Goal: Task Accomplishment & Management: Manage account settings

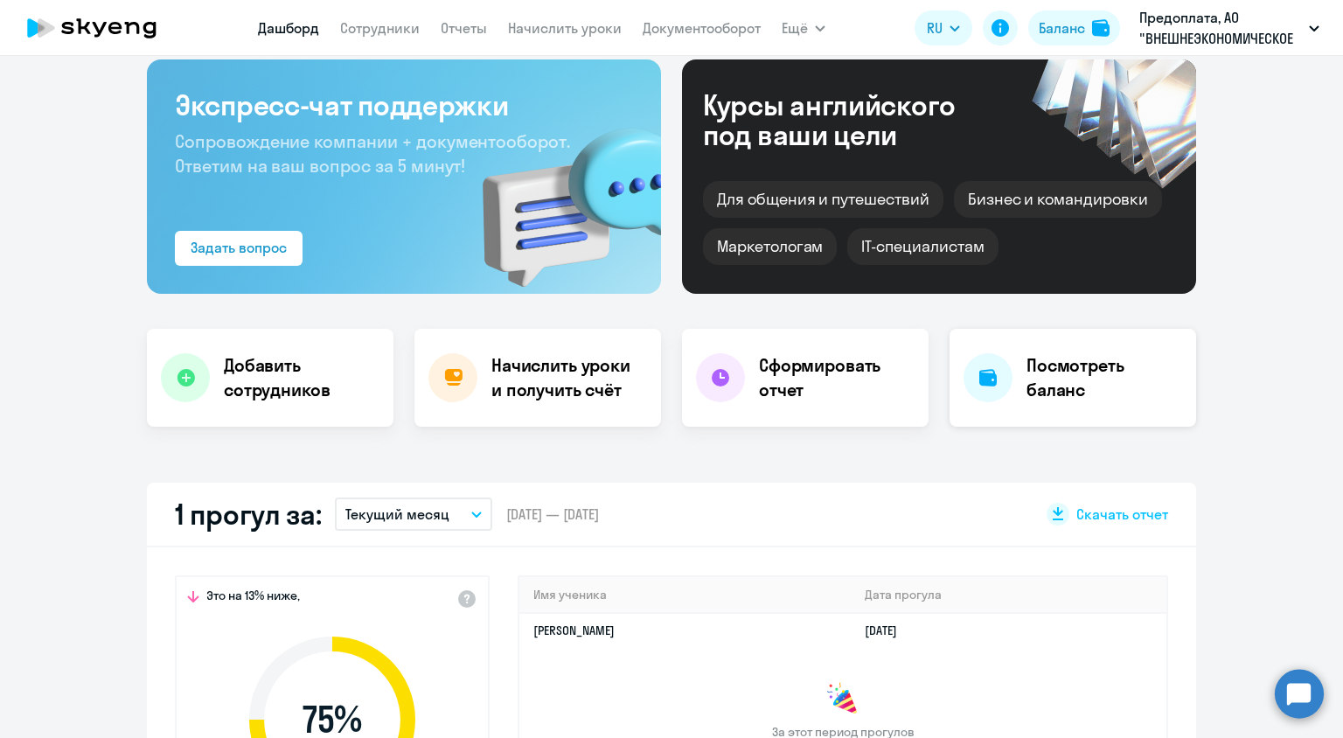
select select "30"
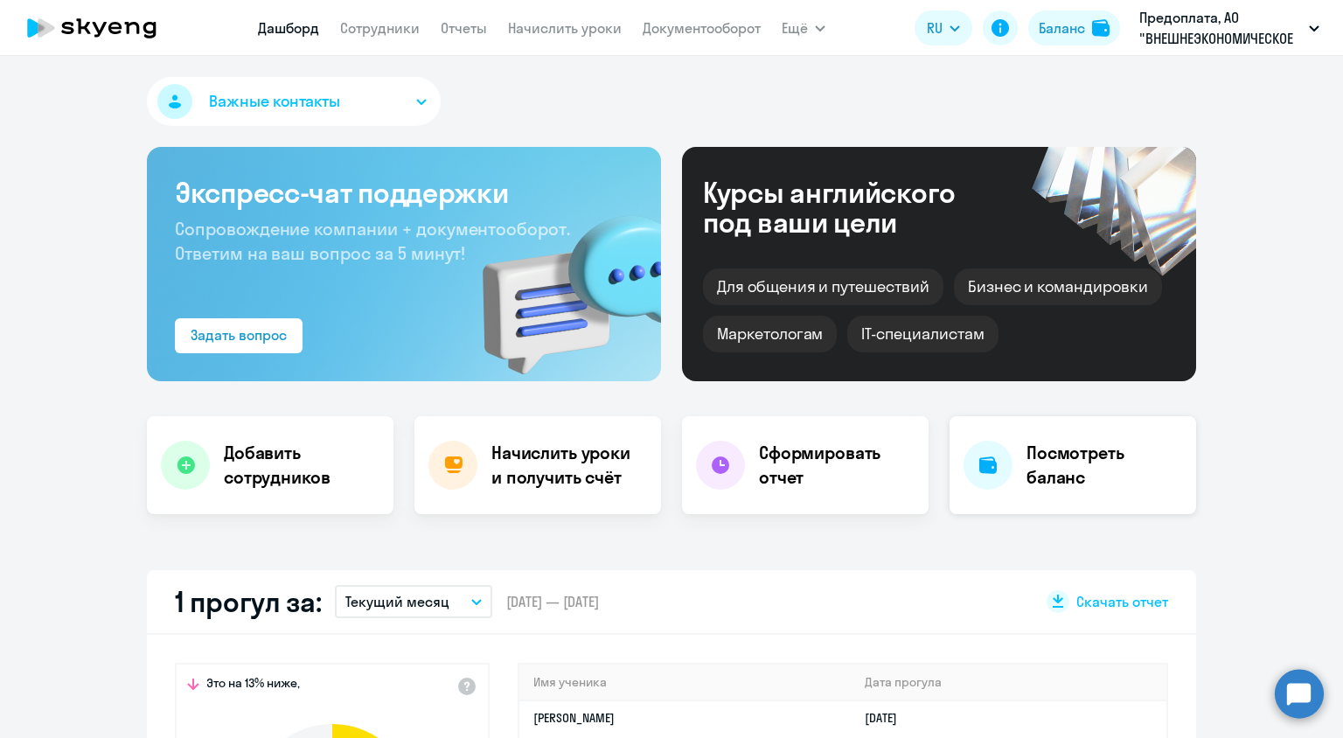
scroll to position [2, 0]
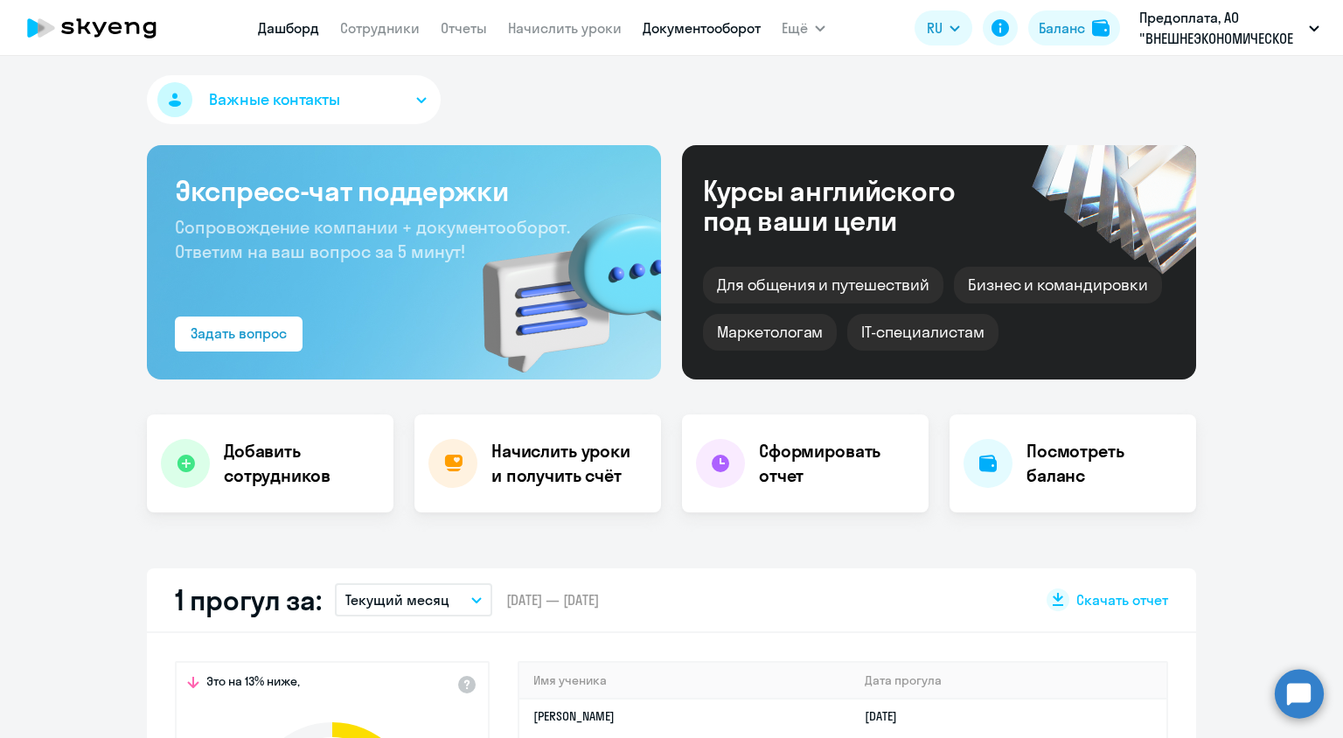
click at [712, 29] on link "Документооборот" at bounding box center [702, 27] width 118 height 17
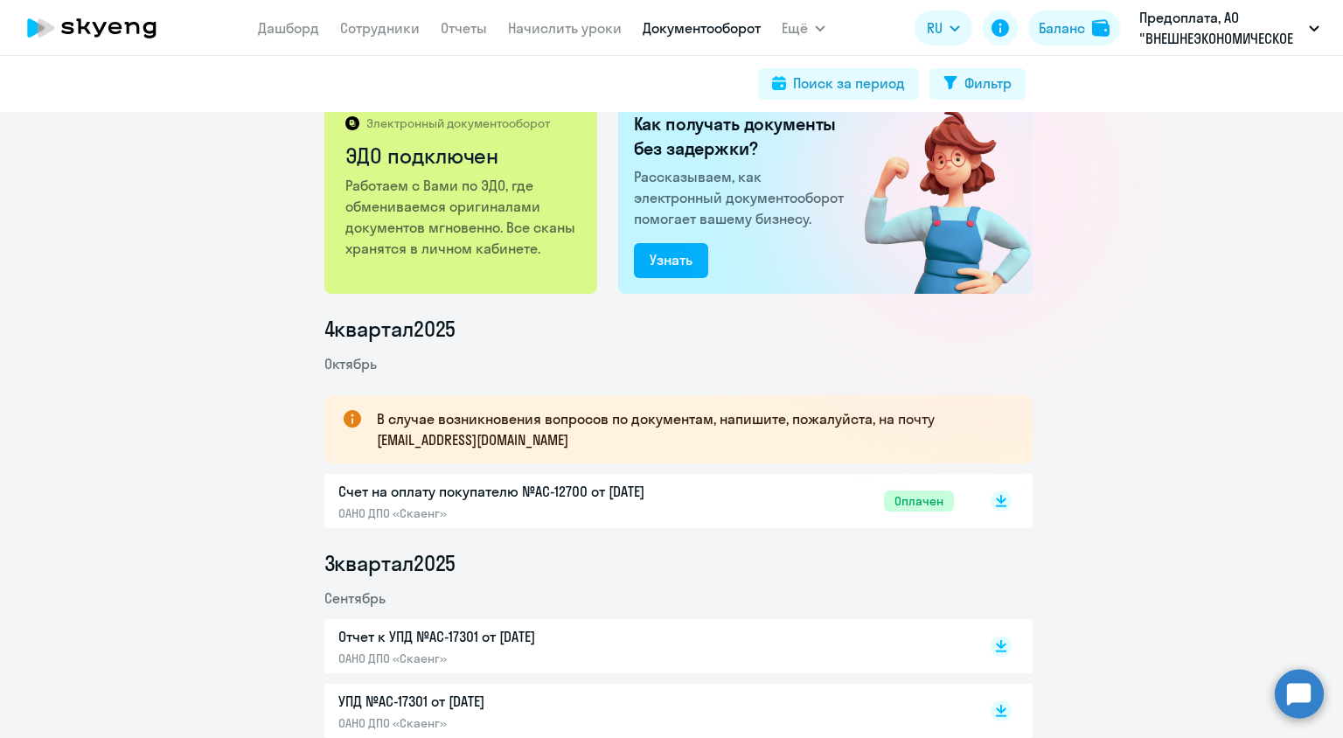
scroll to position [28, 0]
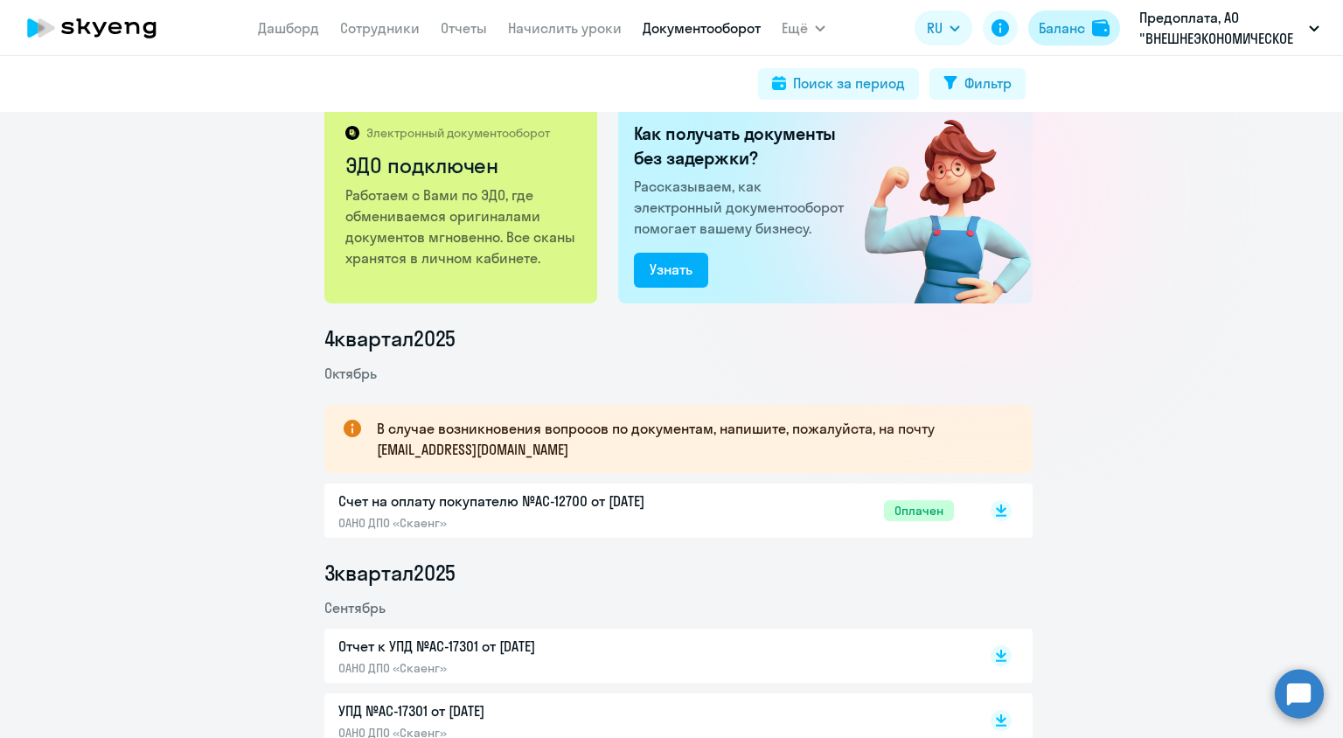
click at [1072, 38] on button "Баланс" at bounding box center [1075, 27] width 92 height 35
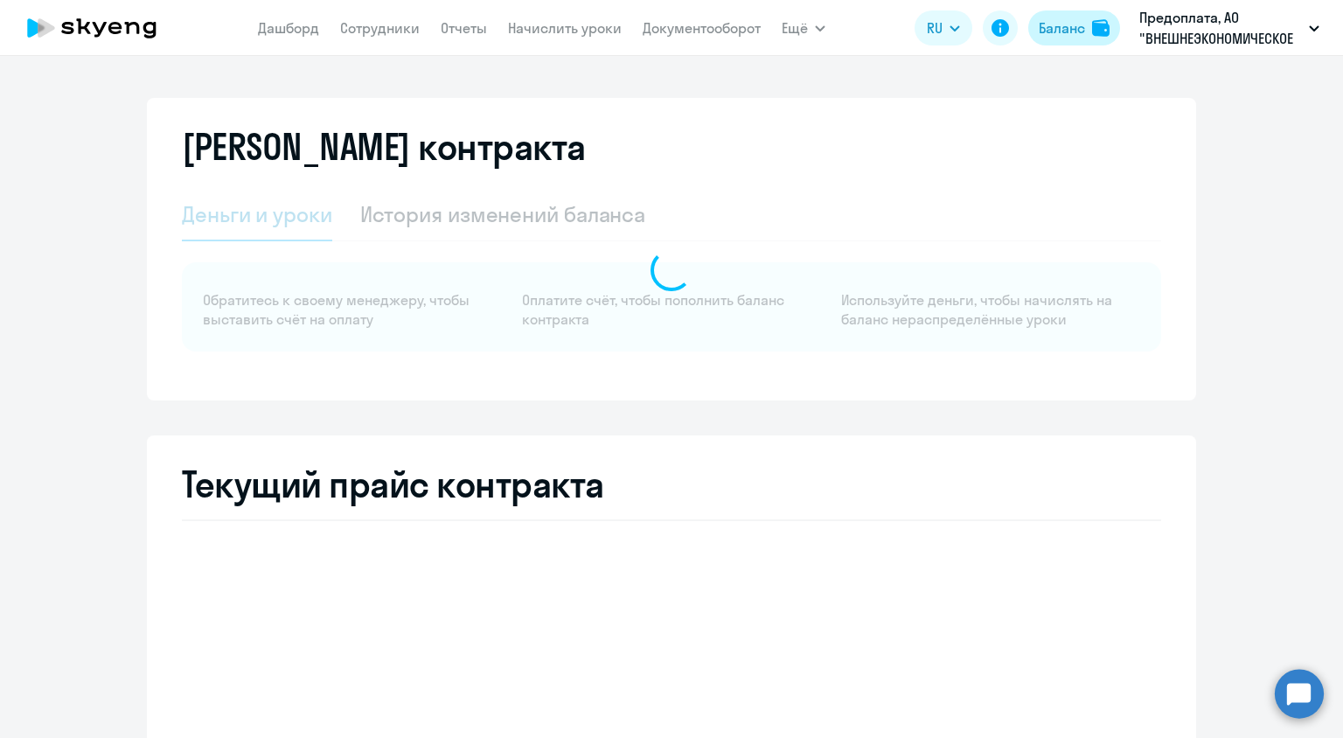
select select "english_adult_not_native_speaker"
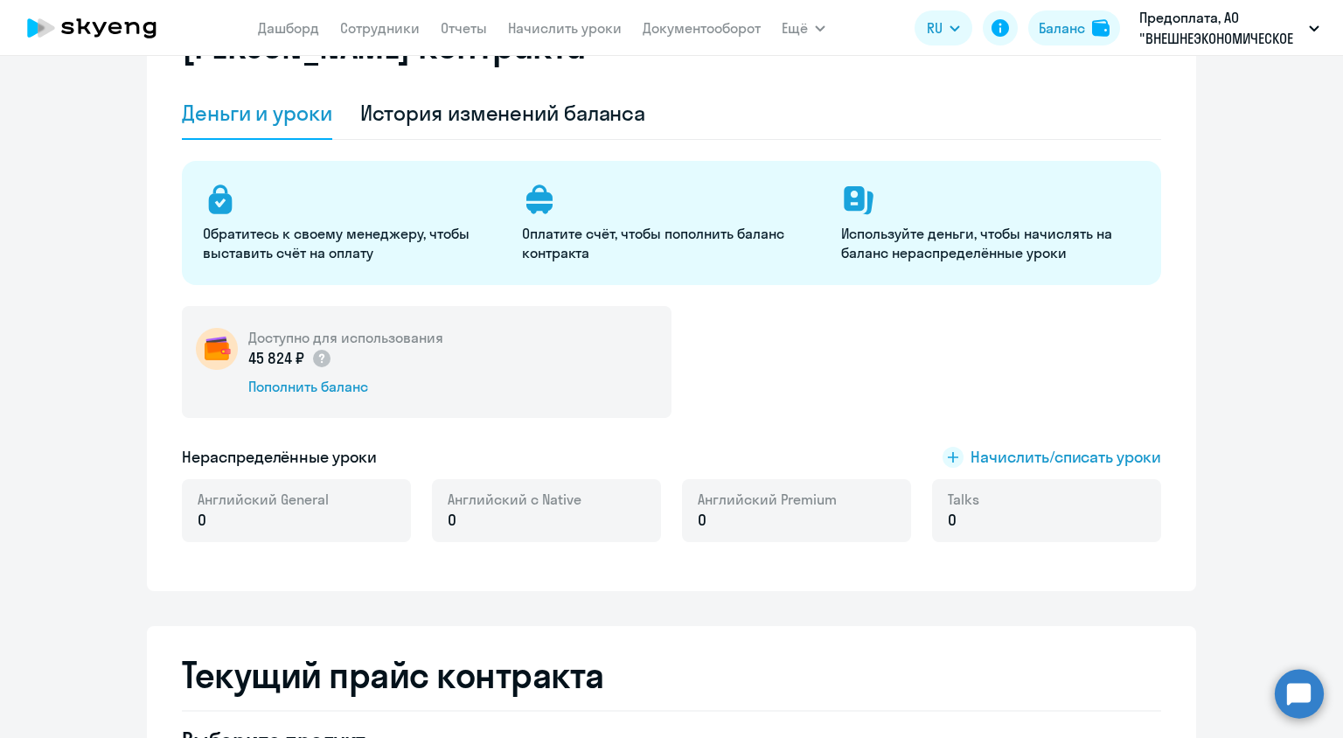
scroll to position [100, 0]
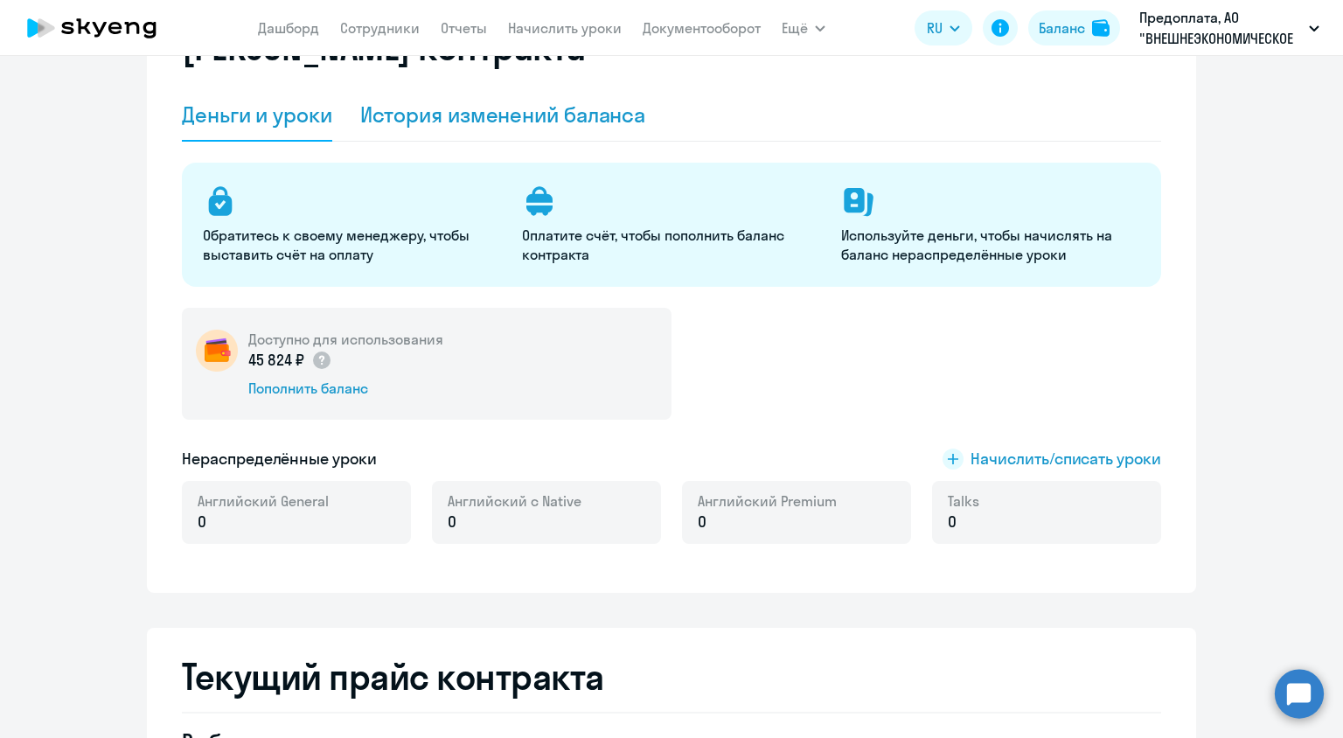
click at [517, 114] on div "История изменений баланса" at bounding box center [503, 115] width 286 height 28
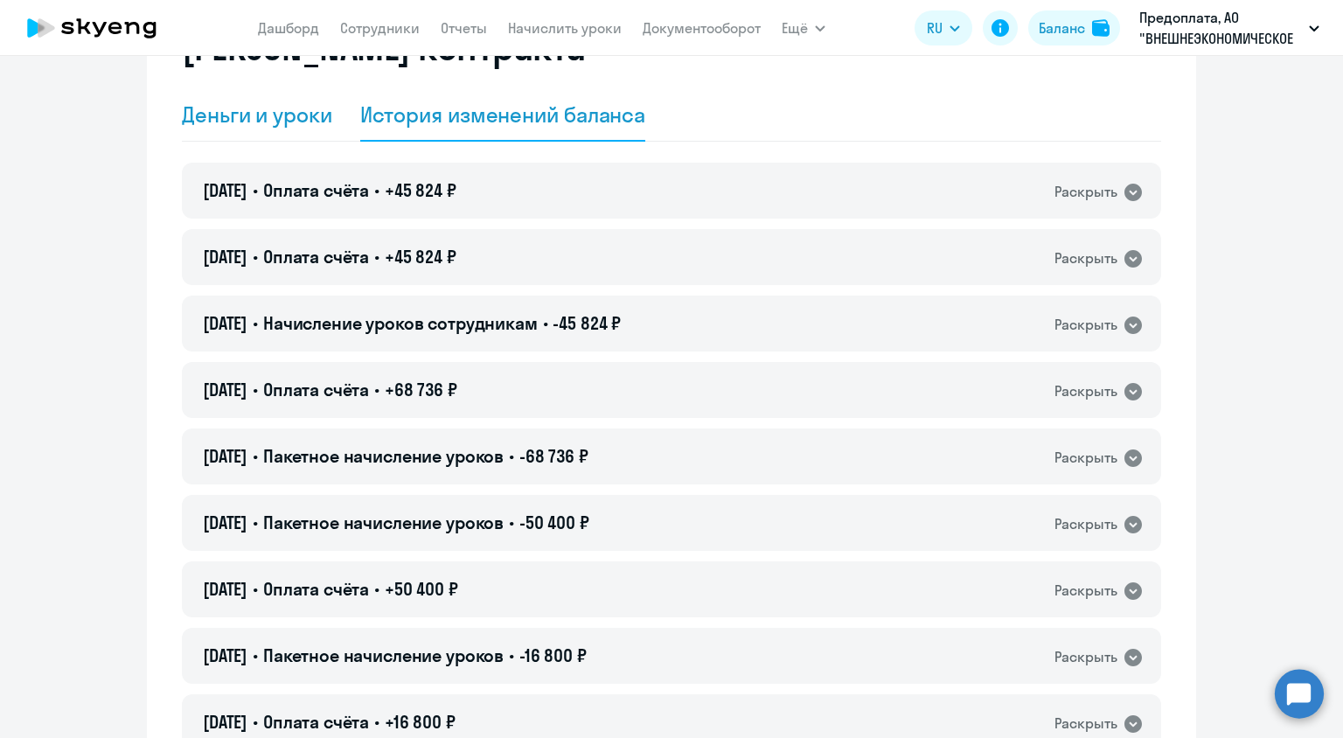
click at [264, 121] on div "Деньги и уроки" at bounding box center [257, 115] width 150 height 28
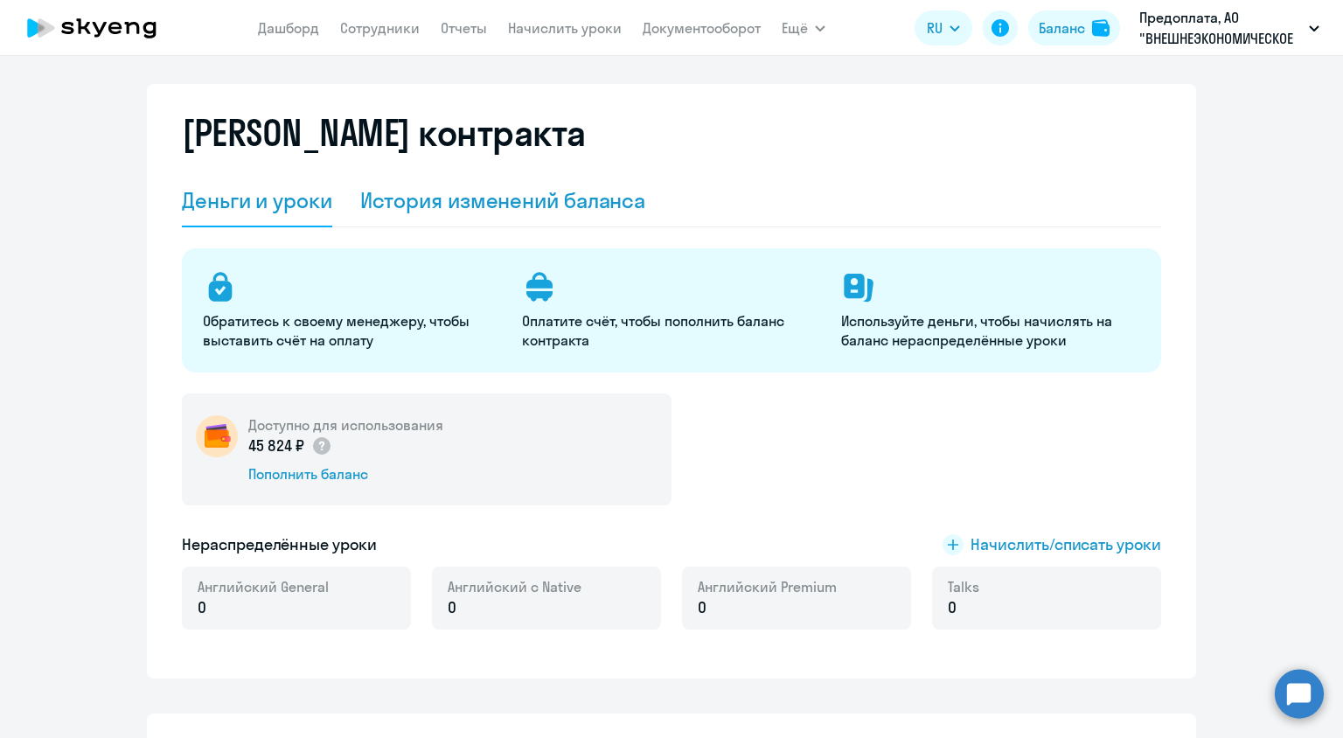
scroll to position [0, 0]
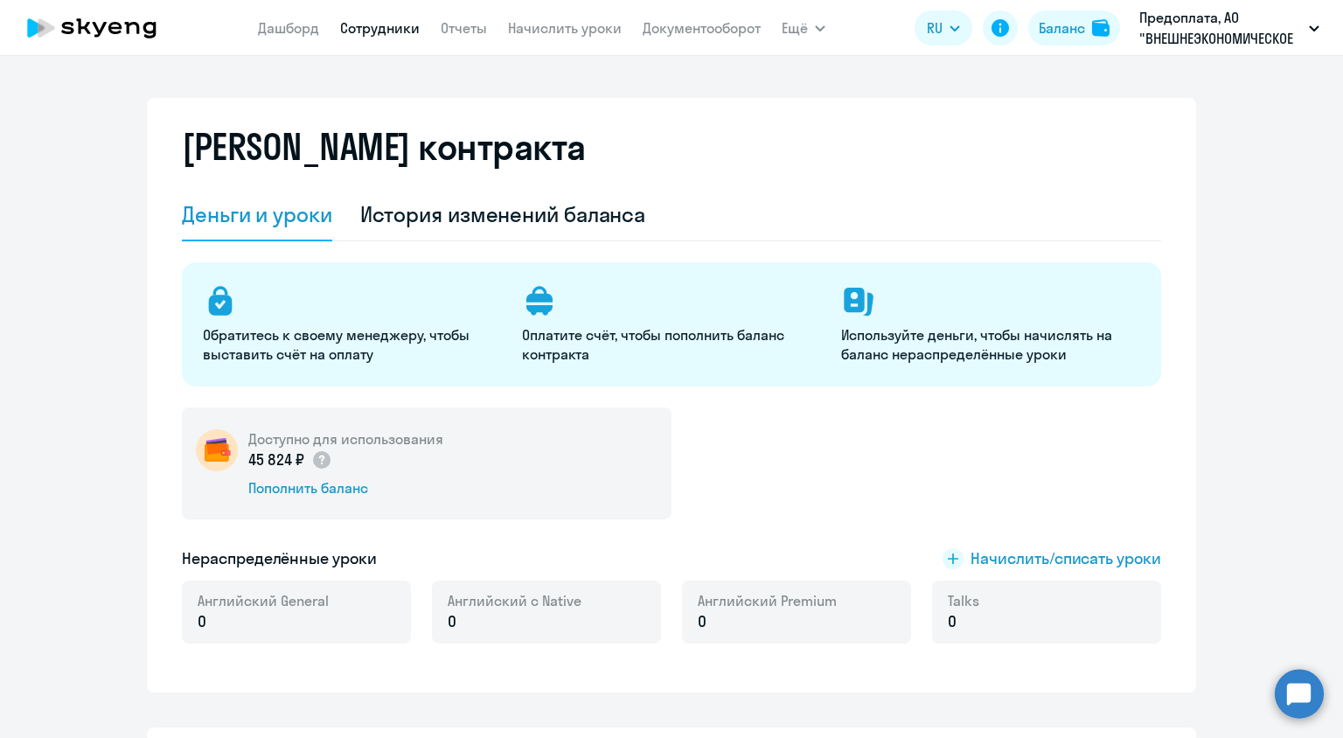
click at [372, 31] on link "Сотрудники" at bounding box center [380, 27] width 80 height 17
select select "30"
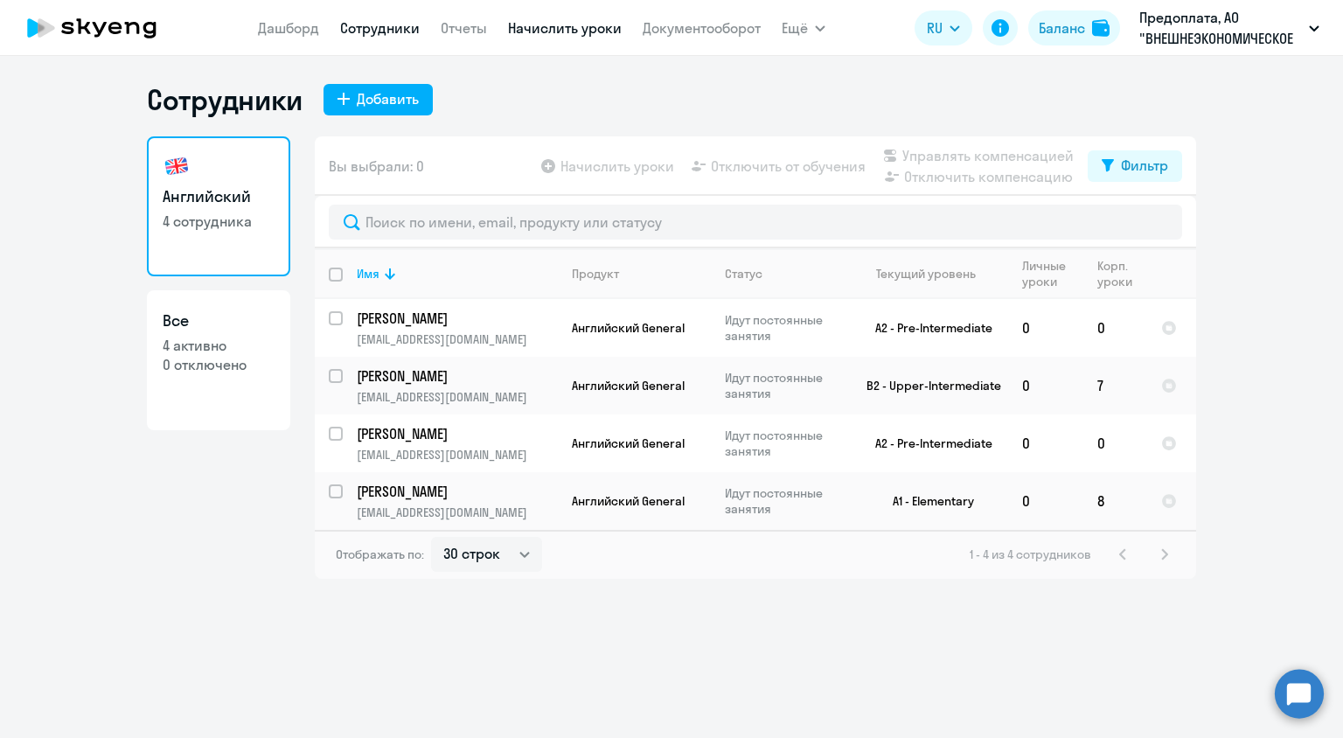
click at [602, 33] on link "Начислить уроки" at bounding box center [565, 27] width 114 height 17
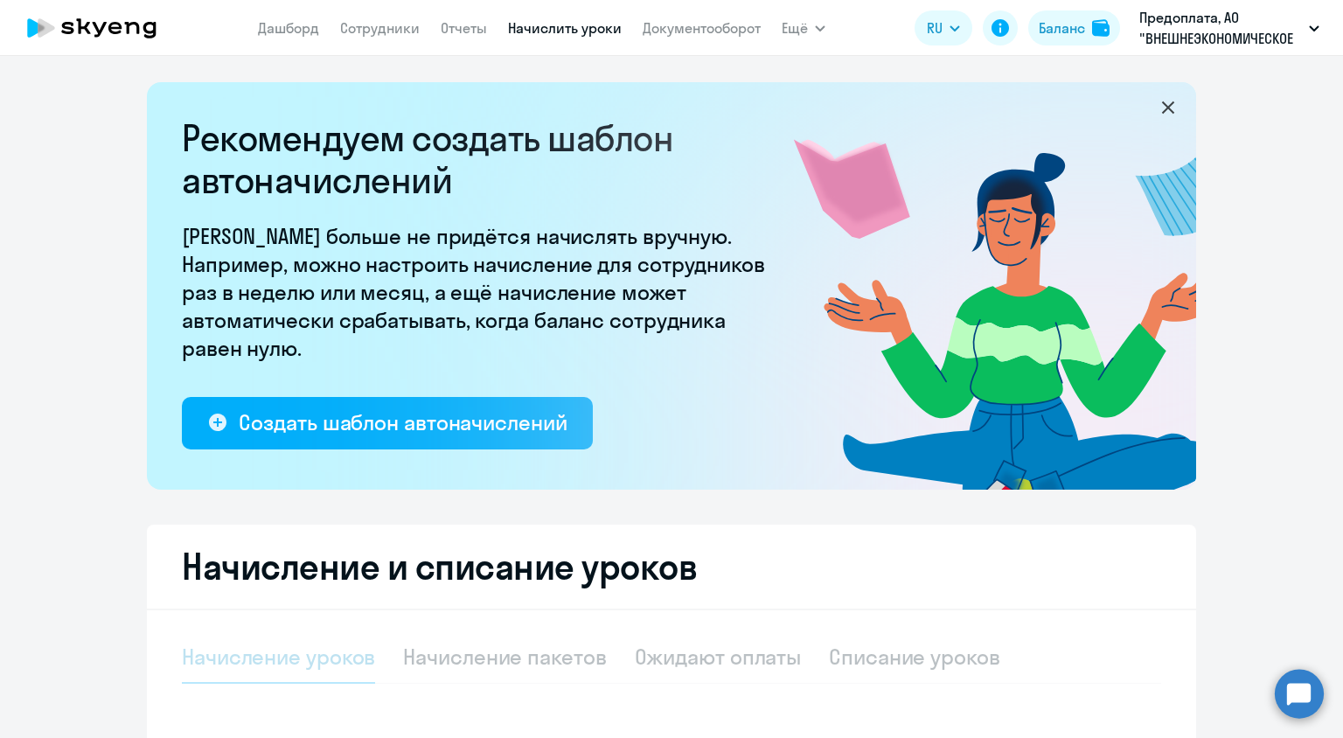
select select "10"
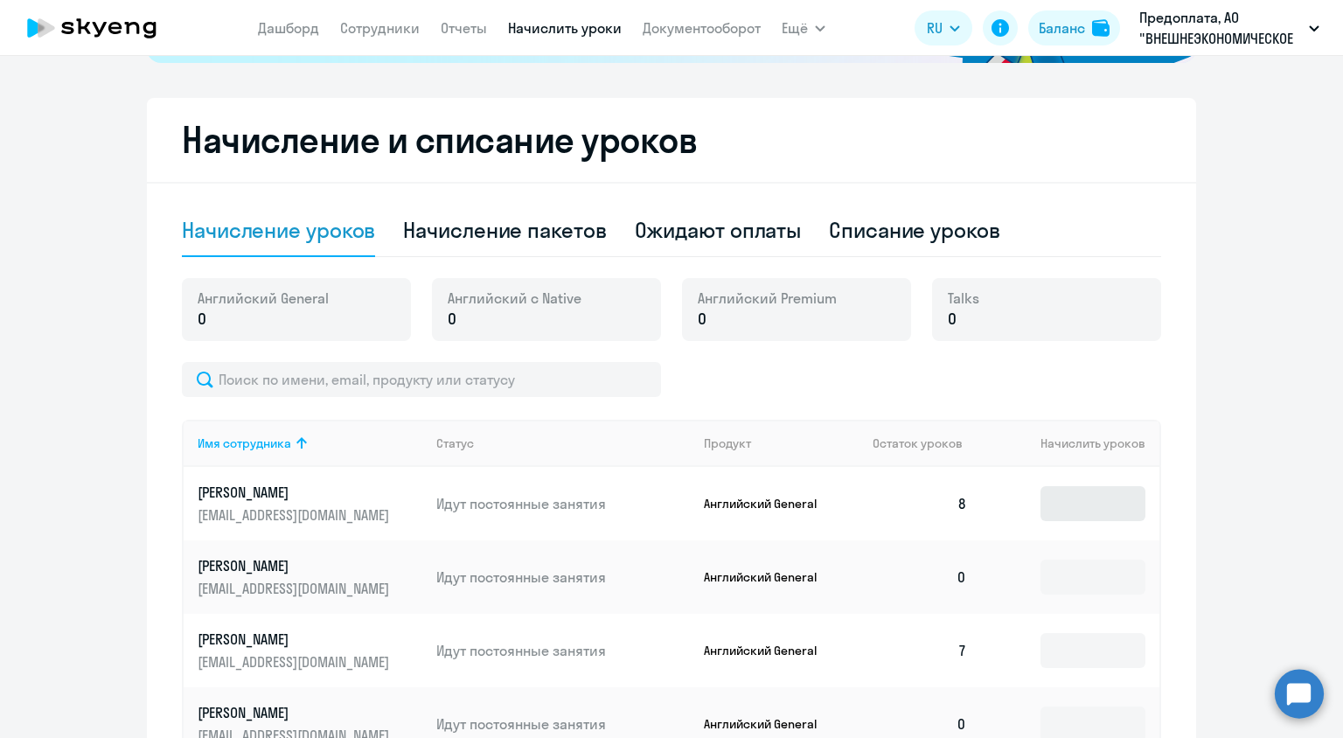
scroll to position [421, 0]
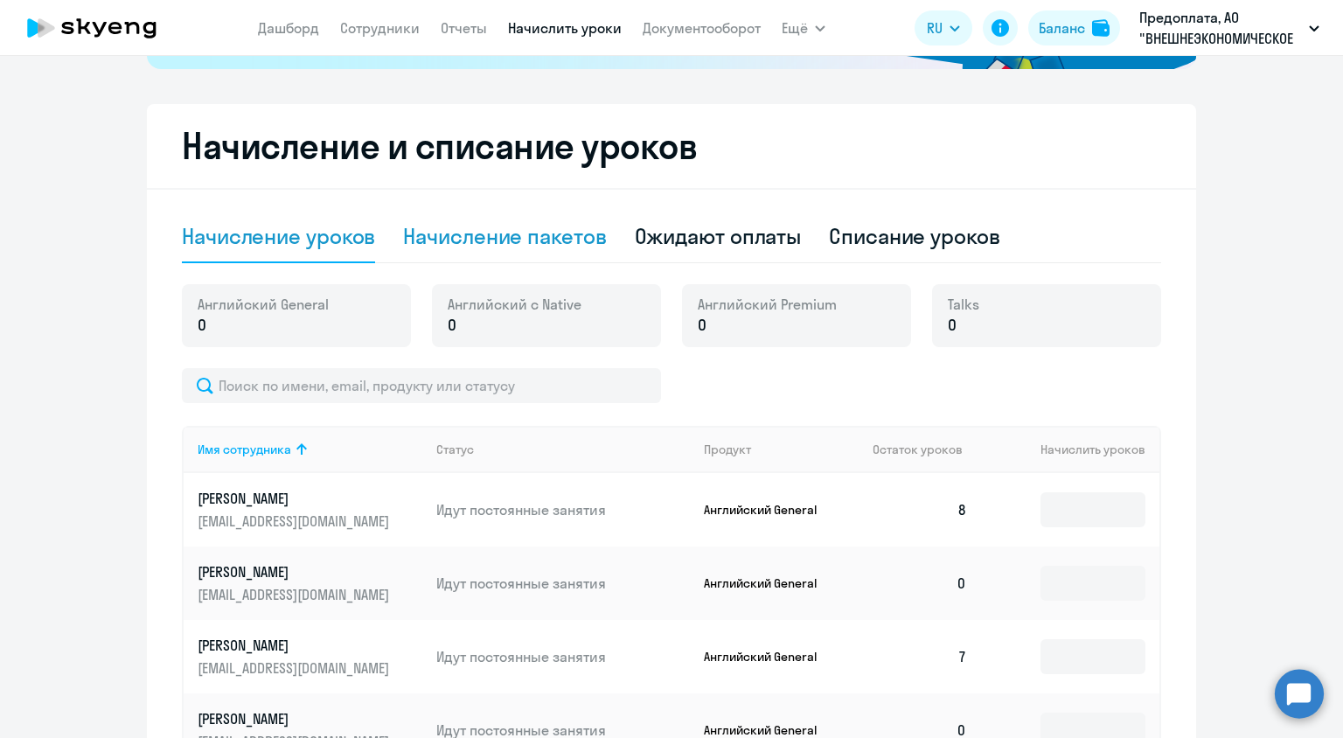
click at [574, 241] on div "Начисление пакетов" at bounding box center [504, 236] width 203 height 28
select select "10"
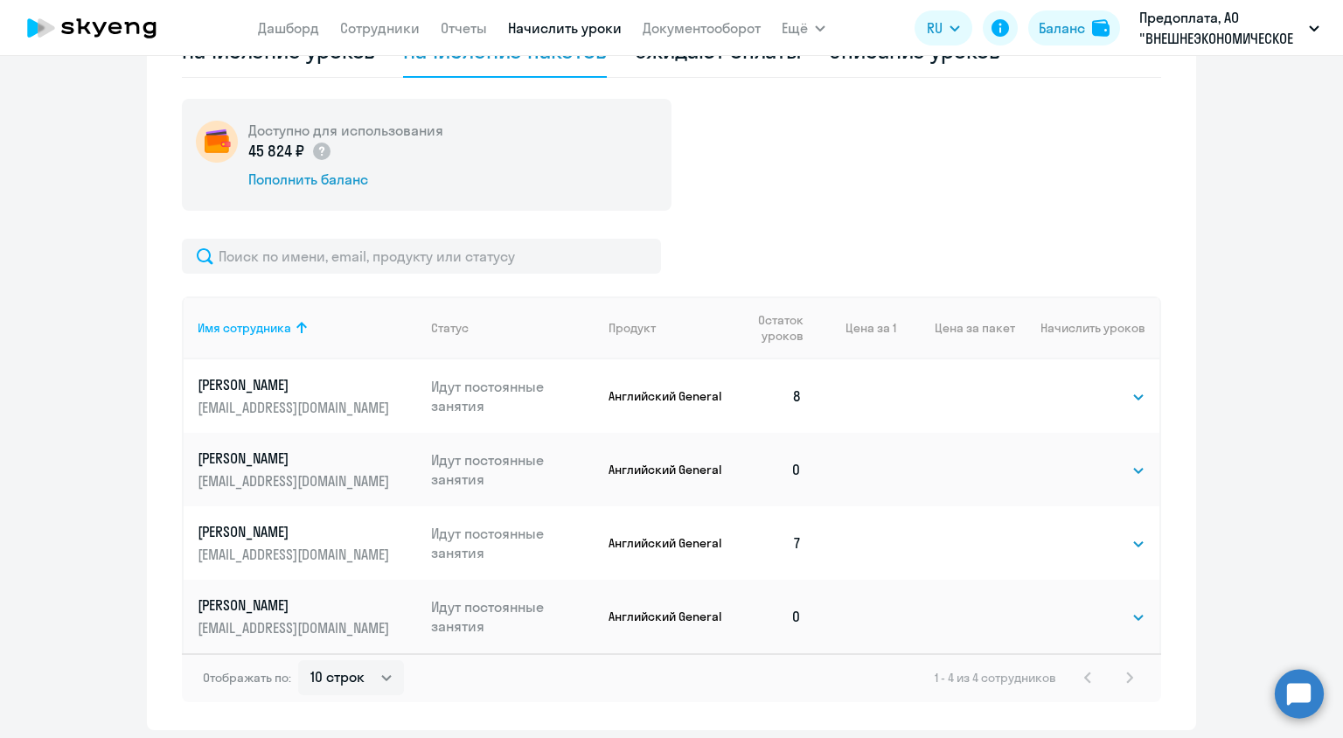
scroll to position [611, 0]
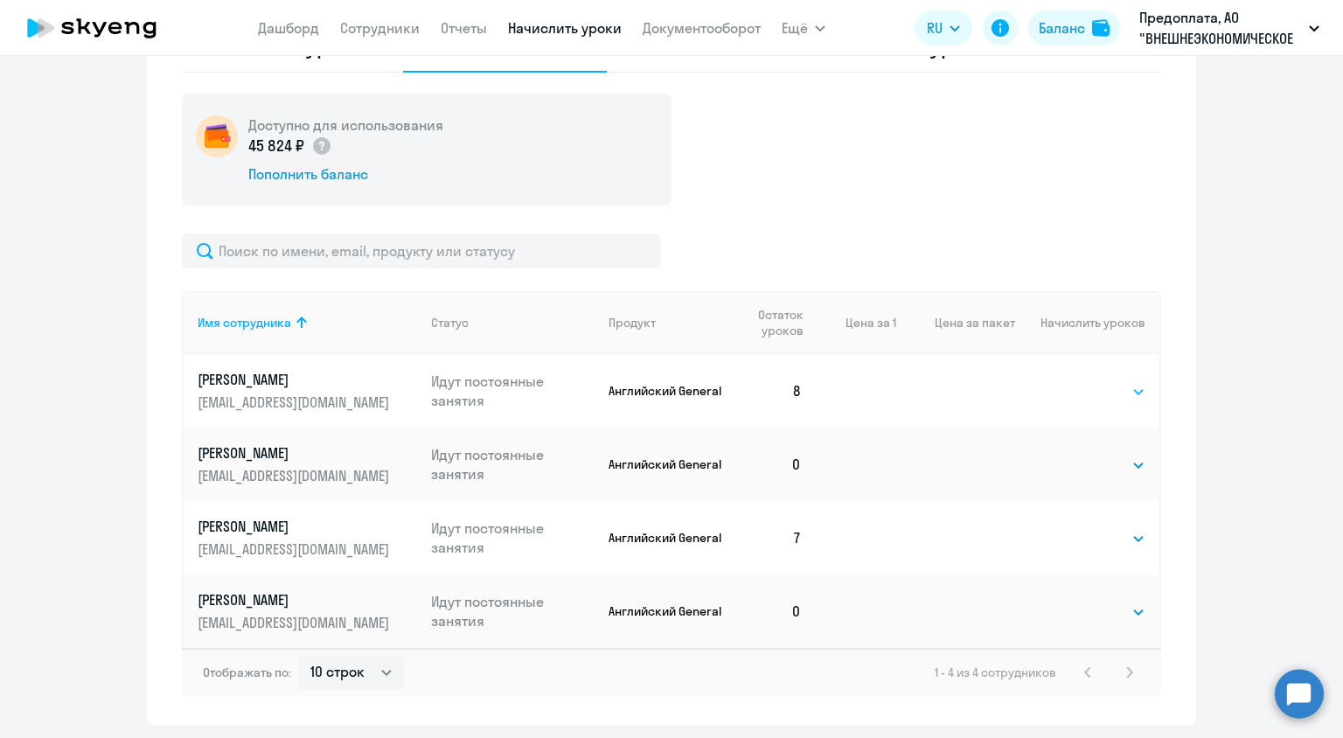
click at [1102, 385] on select "Выбрать 4 8 16 32 64 96 128" at bounding box center [1110, 391] width 72 height 21
click at [1105, 532] on select "Выбрать 4 8 16 32 64 96 128" at bounding box center [1110, 538] width 72 height 21
select select "16"
click at [1074, 528] on select "Выбрать 4 8 16 32 64 96 128" at bounding box center [1110, 538] width 72 height 21
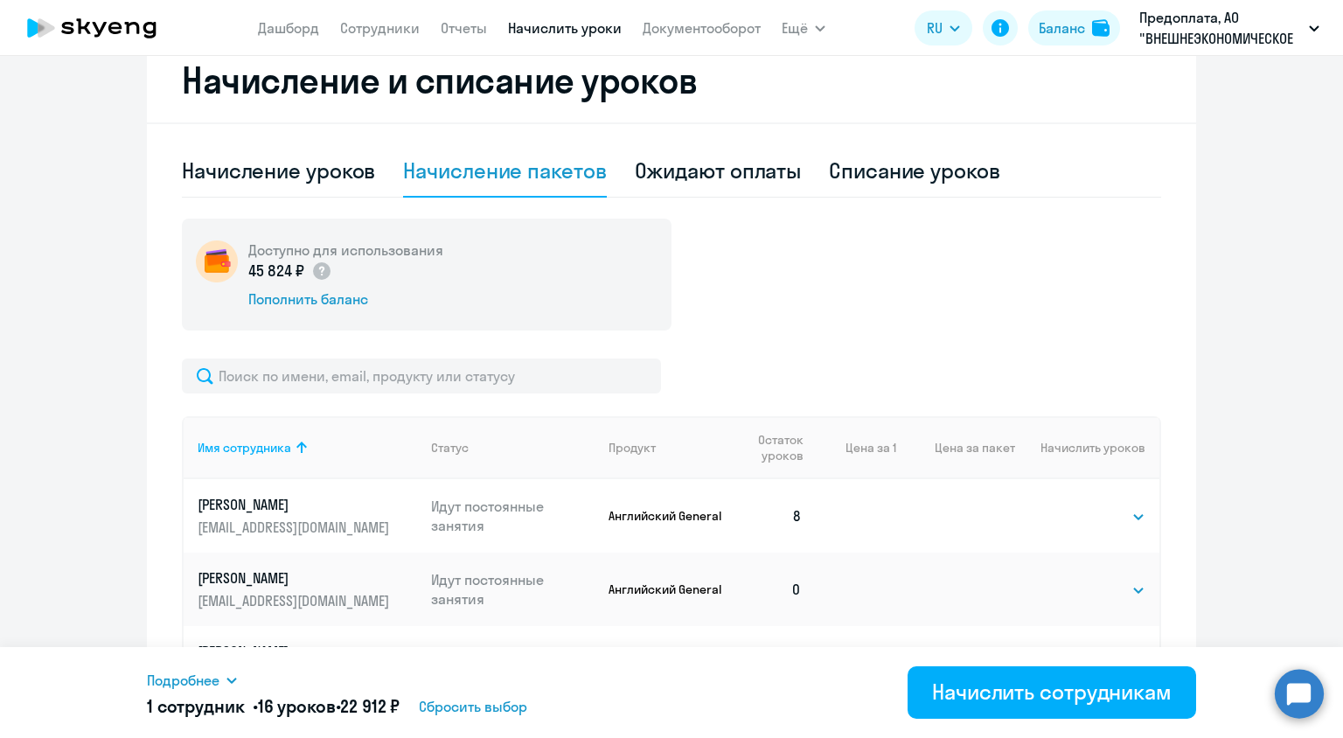
scroll to position [668, 0]
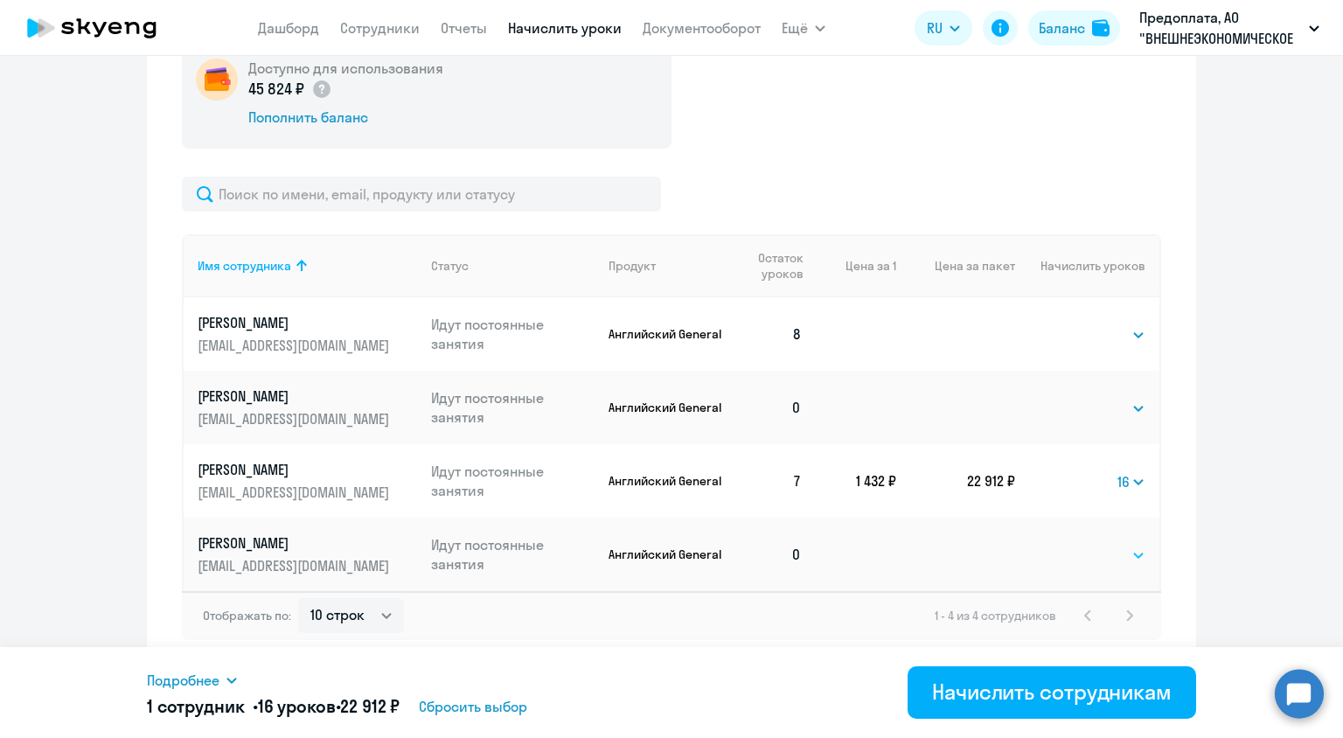
click at [1109, 563] on select "Выбрать 4 8 16 32 64 96 128" at bounding box center [1110, 555] width 72 height 21
select select "16"
click at [1074, 545] on select "Выбрать 4 8 16 32 64 96 128" at bounding box center [1110, 555] width 72 height 21
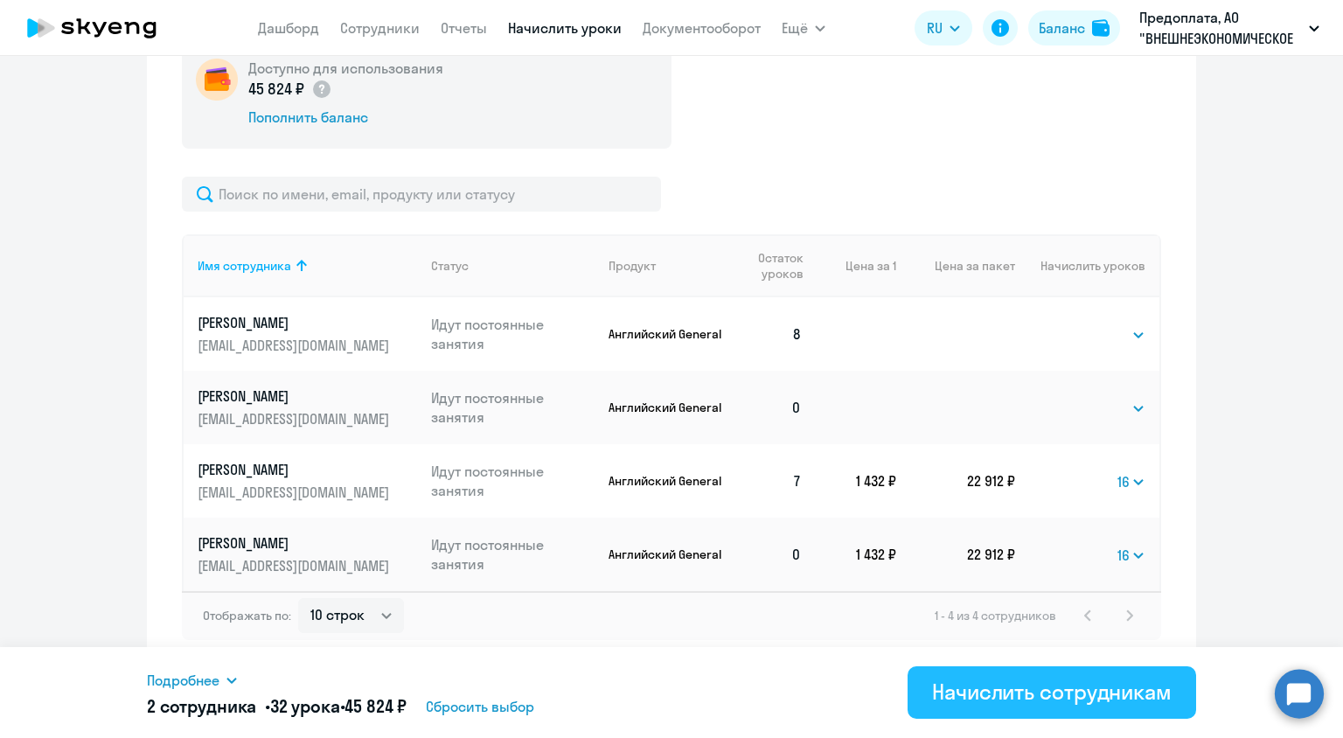
click at [1054, 696] on div "Начислить сотрудникам" at bounding box center [1052, 692] width 240 height 28
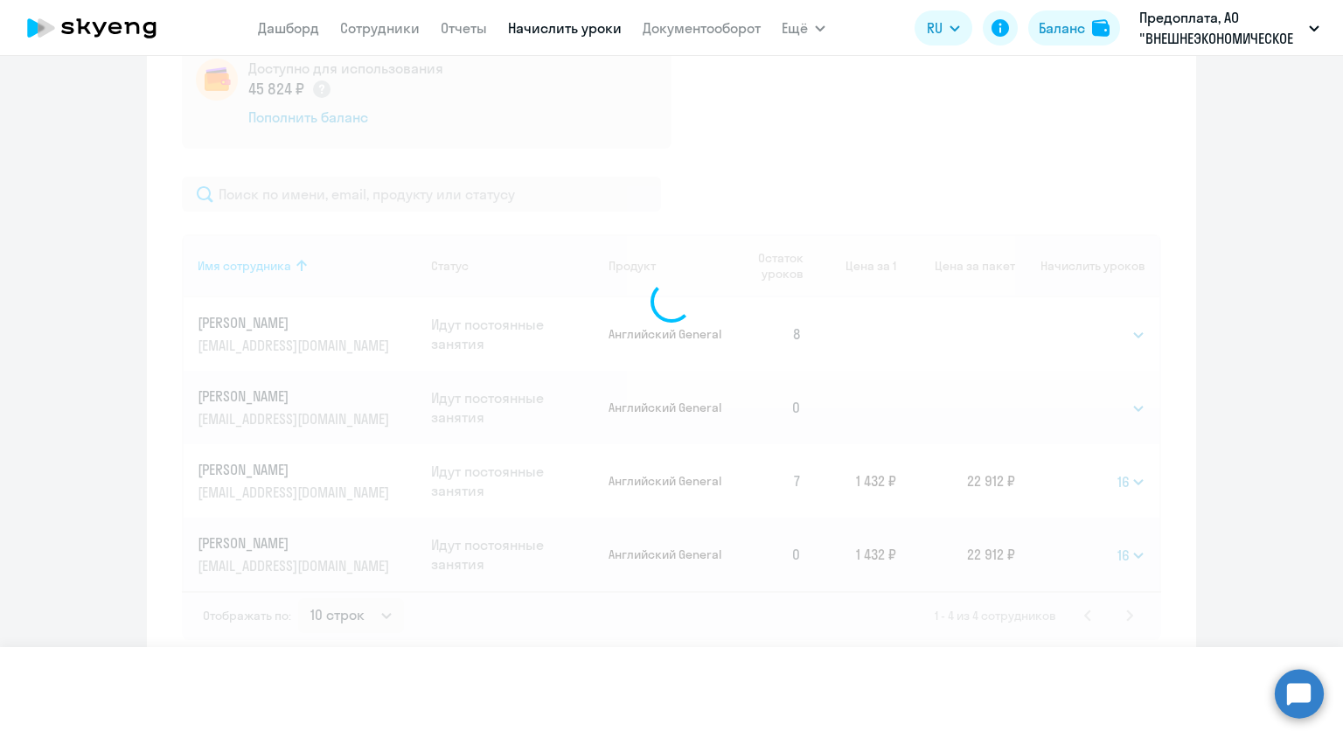
select select
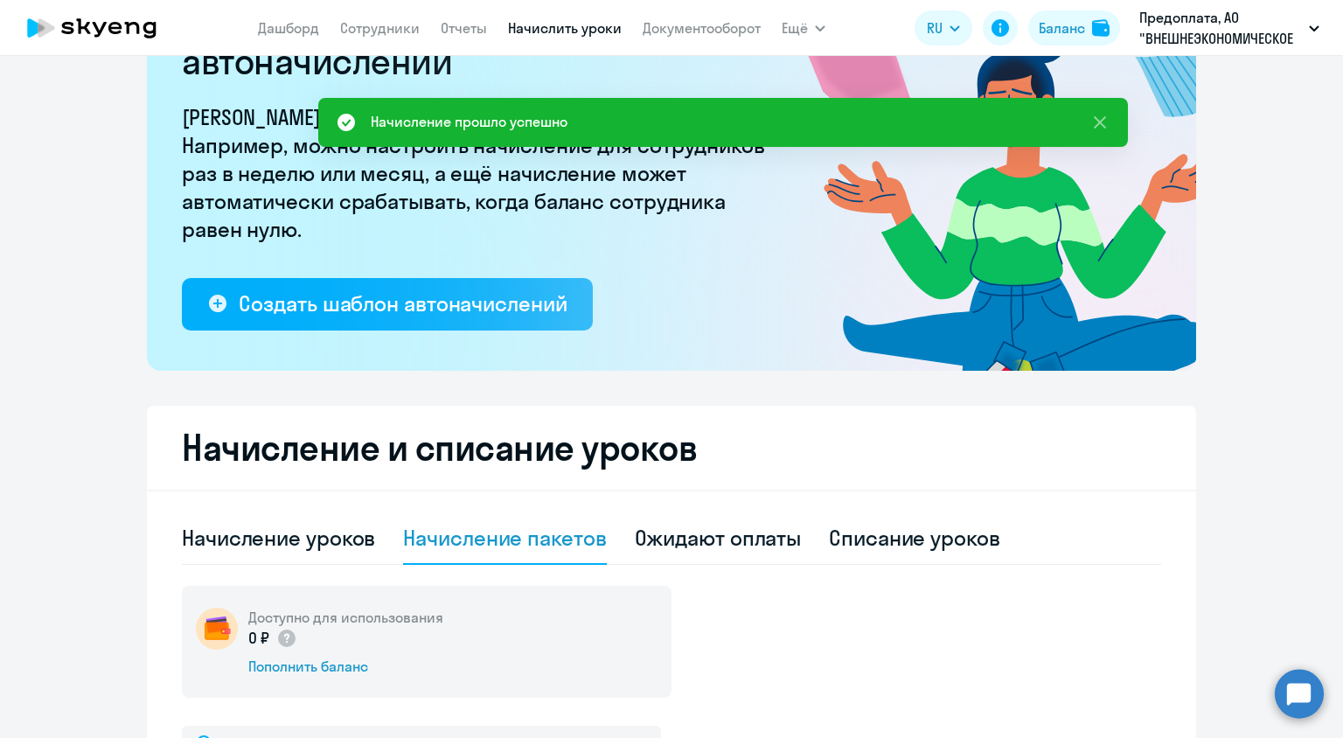
scroll to position [0, 0]
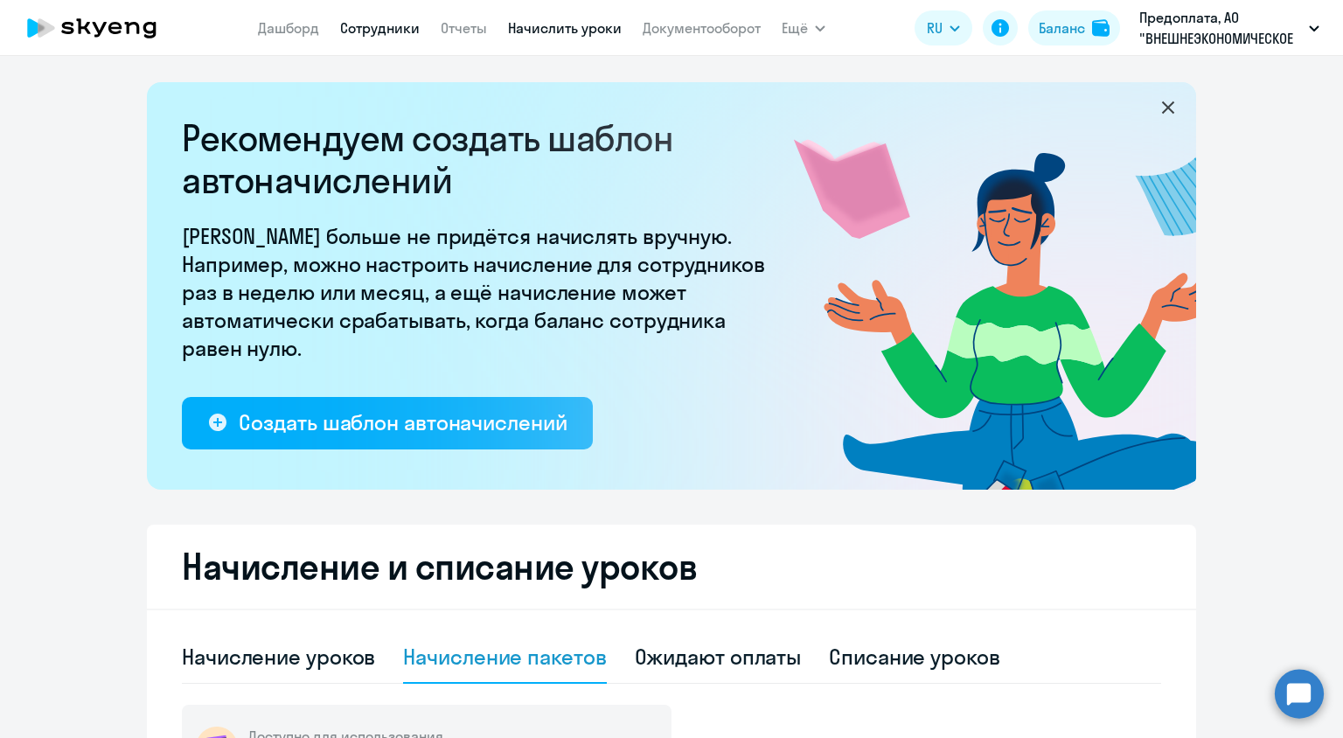
click at [369, 31] on link "Сотрудники" at bounding box center [380, 27] width 80 height 17
select select "30"
